Goal: Check status: Check status

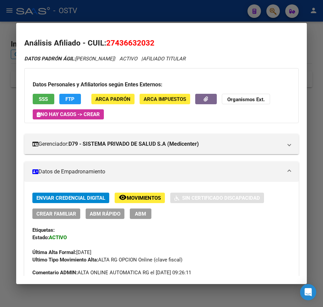
click at [12, 75] on div at bounding box center [161, 153] width 323 height 307
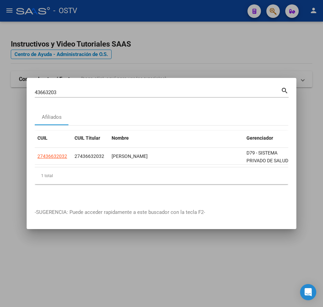
click at [50, 96] on div "43663203 Buscar (apellido, dni, [PERSON_NAME], [PERSON_NAME], cuit, obra social…" at bounding box center [162, 95] width 254 height 18
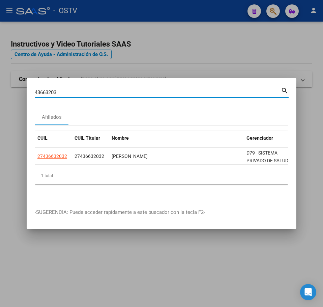
click at [54, 92] on input "43663203" at bounding box center [158, 92] width 246 height 6
paste input "180401"
type input "43180401"
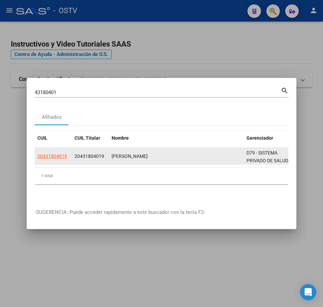
click at [53, 160] on datatable-body-cell "20431804019" at bounding box center [53, 156] width 37 height 17
click at [55, 158] on datatable-body-cell "20431804019" at bounding box center [53, 156] width 37 height 17
click at [55, 155] on span "20431804019" at bounding box center [52, 155] width 30 height 5
type textarea "20431804019"
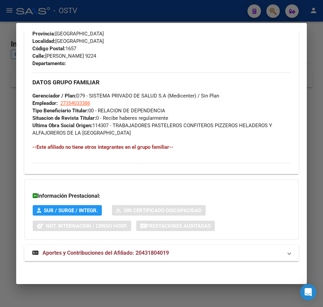
click at [147, 252] on span "Aportes y Contribuciones del Afiliado: 20431804019" at bounding box center [105, 252] width 126 height 6
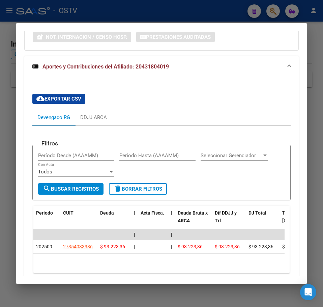
scroll to position [561, 0]
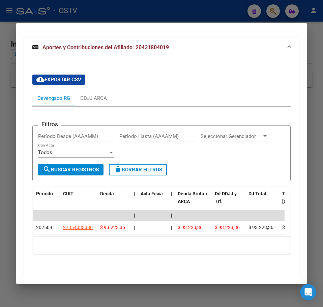
click at [9, 101] on div at bounding box center [161, 153] width 323 height 307
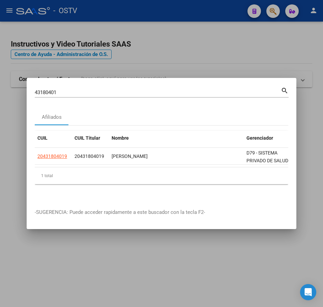
click at [55, 101] on div "43180401 Buscar (apellido, dni, [PERSON_NAME], nro traspaso, cuit, obra social)…" at bounding box center [162, 95] width 254 height 18
click at [64, 94] on div "43180401 Buscar (apellido, dni, [PERSON_NAME], [PERSON_NAME], cuit, obra social)" at bounding box center [158, 92] width 246 height 10
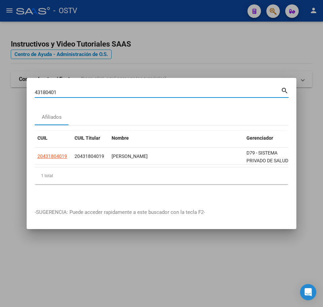
click at [66, 90] on input "43180401" at bounding box center [158, 92] width 246 height 6
paste input "9479985"
type input "94799851"
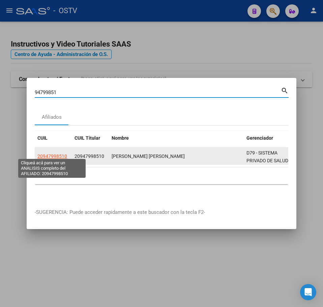
click at [51, 153] on span "20947998510" at bounding box center [52, 155] width 30 height 5
type textarea "20947998510"
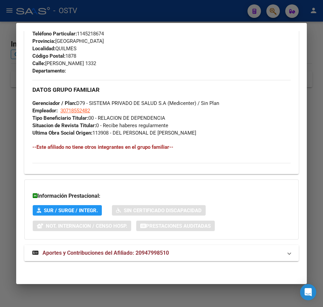
click at [125, 245] on mat-expansion-panel-header "Aportes y Contribuciones del Afiliado: 20947998510" at bounding box center [161, 253] width 274 height 16
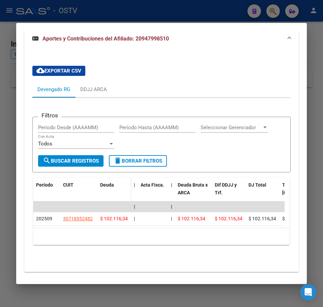
scroll to position [574, 0]
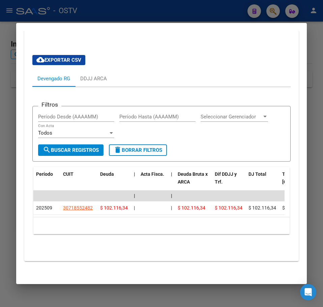
click at [14, 92] on div at bounding box center [161, 153] width 323 height 307
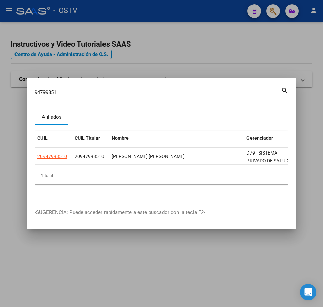
click at [67, 114] on div "Afiliados" at bounding box center [52, 117] width 34 height 16
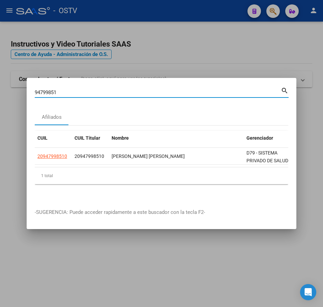
click at [70, 90] on input "94799851" at bounding box center [158, 92] width 246 height 6
paste input "27547457"
type input "27547457"
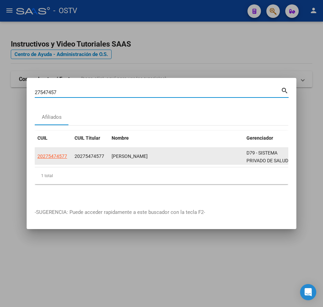
click at [50, 153] on span "20275474577" at bounding box center [52, 155] width 30 height 5
type textarea "20275474577"
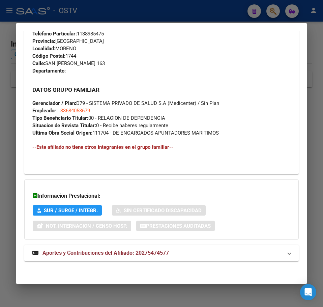
click at [141, 258] on mat-expansion-panel-header "Aportes y Contribuciones del Afiliado: 20275474577" at bounding box center [161, 253] width 274 height 16
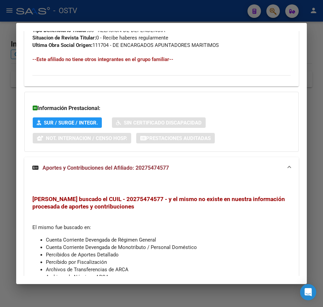
scroll to position [477, 0]
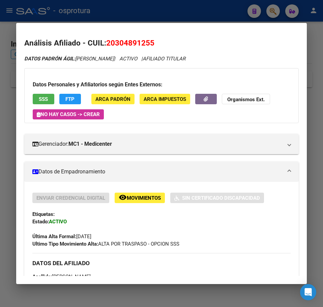
scroll to position [460, 0]
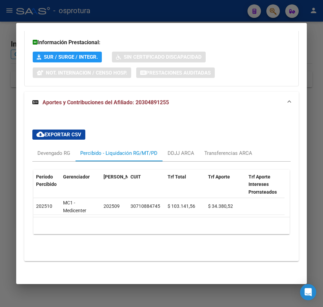
click at [6, 119] on div at bounding box center [161, 153] width 323 height 307
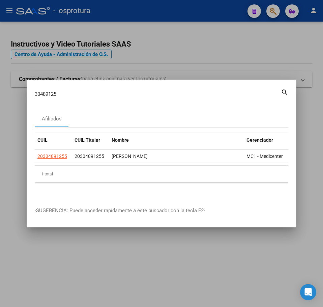
click at [84, 99] on div "30489125 Buscar (apellido, dni, cuil, nro traspaso, cuit, obra social) search" at bounding box center [162, 97] width 254 height 18
click at [89, 93] on input "30489125" at bounding box center [158, 94] width 246 height 6
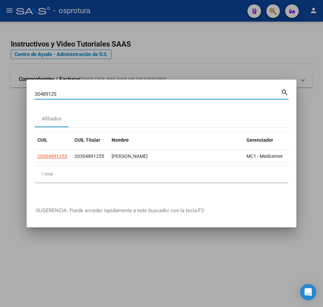
paste input "29965489"
type input "29965489"
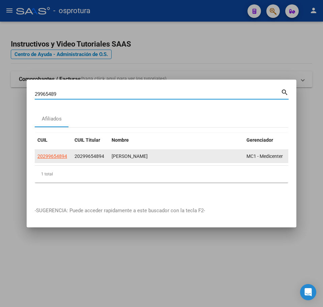
click at [52, 155] on span "20299654894" at bounding box center [52, 155] width 30 height 5
type textarea "20299654894"
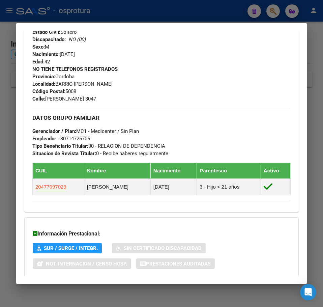
scroll to position [319, 0]
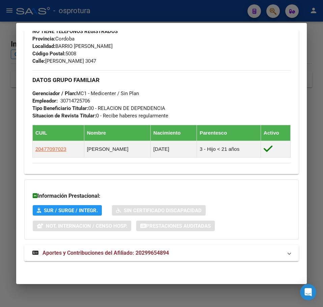
click at [129, 242] on div "DATOS PADRÓN ÁGIL: AGUILAR CHRISTIAN ARIEL | ACTIVO | AFILIADO TITULAR Datos Pe…" at bounding box center [161, 2] width 274 height 532
click at [129, 243] on div "DATOS PADRÓN ÁGIL: AGUILAR CHRISTIAN ARIEL | ACTIVO | AFILIADO TITULAR Datos Pe…" at bounding box center [161, 2] width 274 height 532
click at [130, 243] on div "DATOS PADRÓN ÁGIL: AGUILAR CHRISTIAN ARIEL | ACTIVO | AFILIADO TITULAR Datos Pe…" at bounding box center [161, 2] width 274 height 532
click at [133, 246] on mat-expansion-panel-header "Aportes y Contribuciones del Afiliado: 20299654894" at bounding box center [161, 253] width 274 height 16
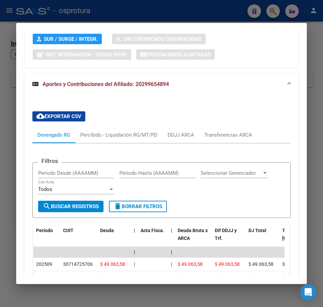
scroll to position [493, 0]
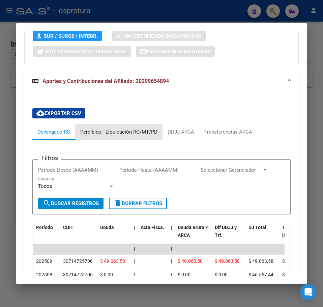
click at [95, 131] on div "Percibido - Liquidación RG/MT/PD" at bounding box center [118, 131] width 77 height 7
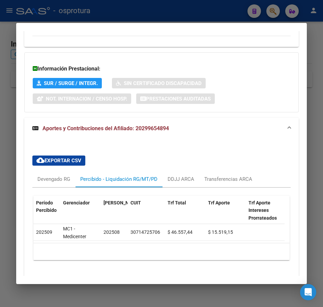
scroll to position [477, 0]
